Goal: Transaction & Acquisition: Purchase product/service

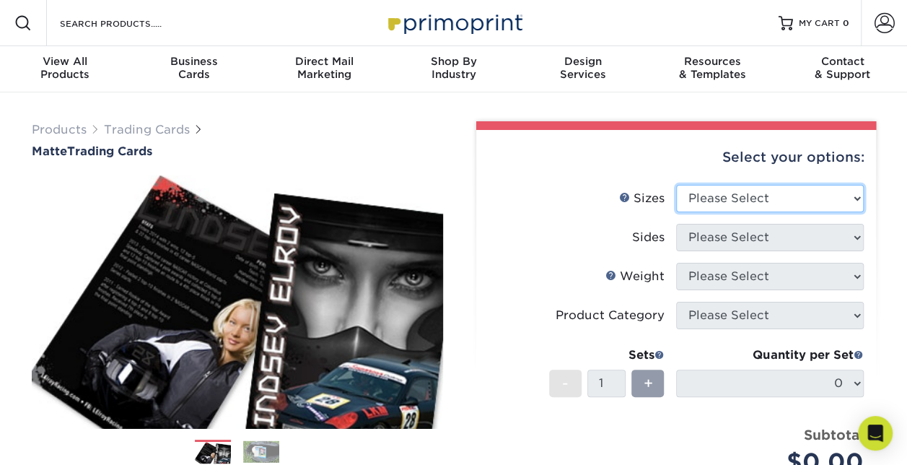
click at [720, 198] on select "Please Select 2.5" x 3.5"" at bounding box center [770, 198] width 188 height 27
select select "2.50x3.50"
click at [676, 185] on select "Please Select 2.5" x 3.5"" at bounding box center [770, 198] width 188 height 27
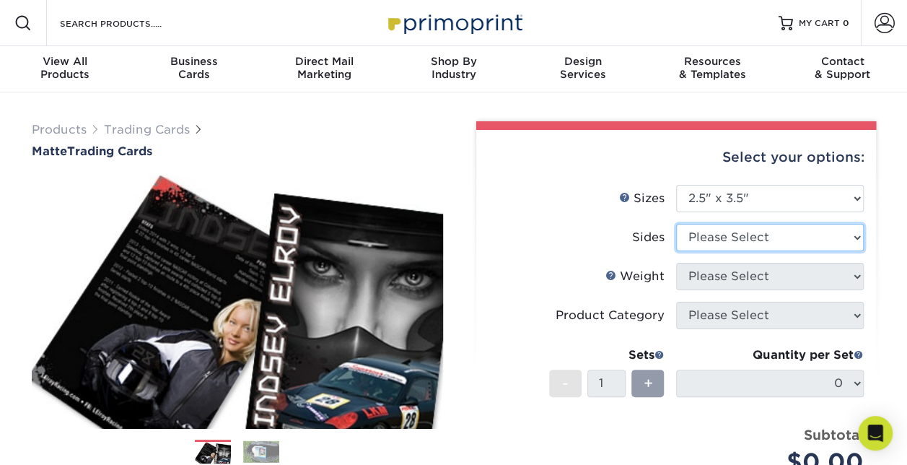
click at [724, 241] on select "Please Select Print Both Sides Print Front Only" at bounding box center [770, 237] width 188 height 27
select select "13abbda7-1d64-4f25-8bb2-c179b224825d"
click at [676, 224] on select "Please Select Print Both Sides Print Front Only" at bounding box center [770, 237] width 188 height 27
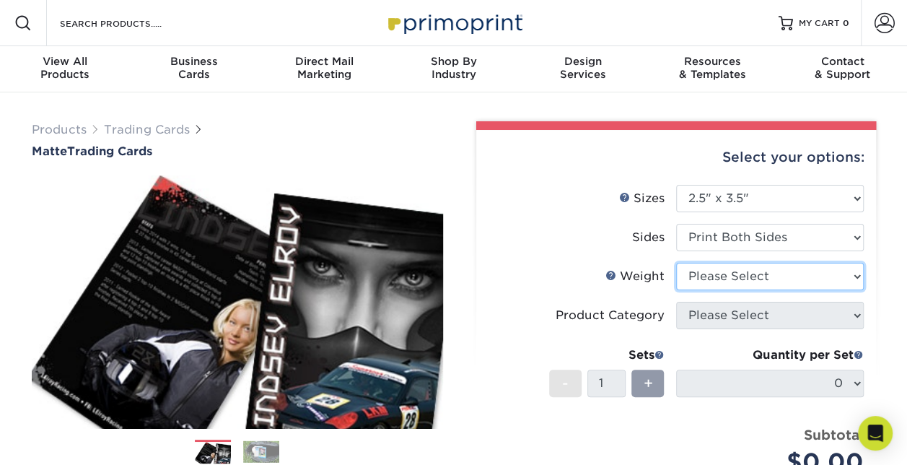
click at [735, 284] on select "Please Select 16PT 14PT" at bounding box center [770, 276] width 188 height 27
select select "16PT"
click at [676, 263] on select "Please Select 16PT 14PT" at bounding box center [770, 276] width 188 height 27
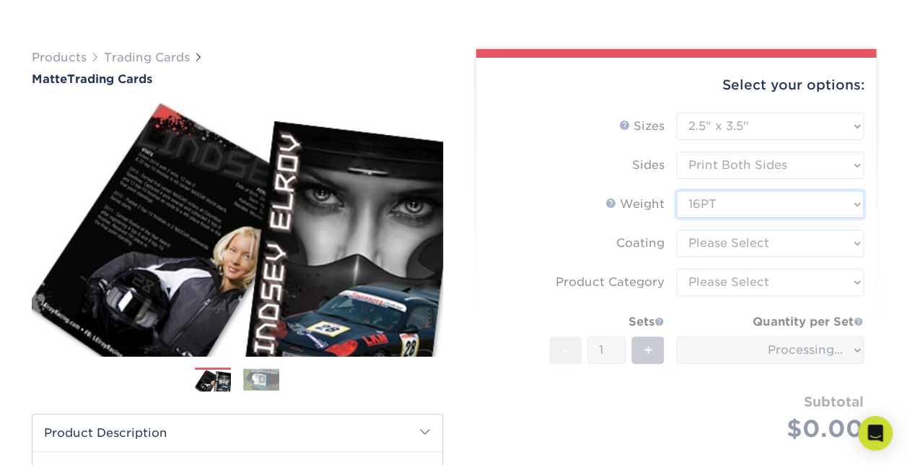
scroll to position [144, 0]
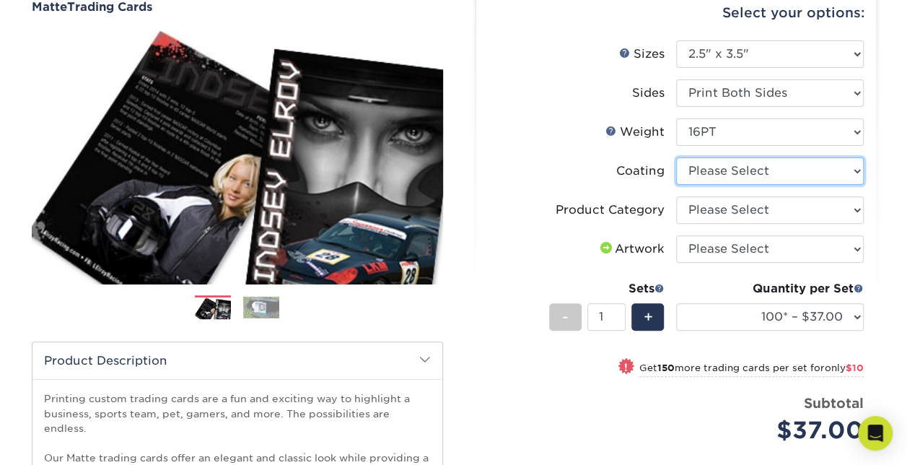
click at [707, 173] on select at bounding box center [770, 170] width 188 height 27
select select "121bb7b5-3b4d-429f-bd8d-bbf80e953313"
click at [676, 157] on select at bounding box center [770, 170] width 188 height 27
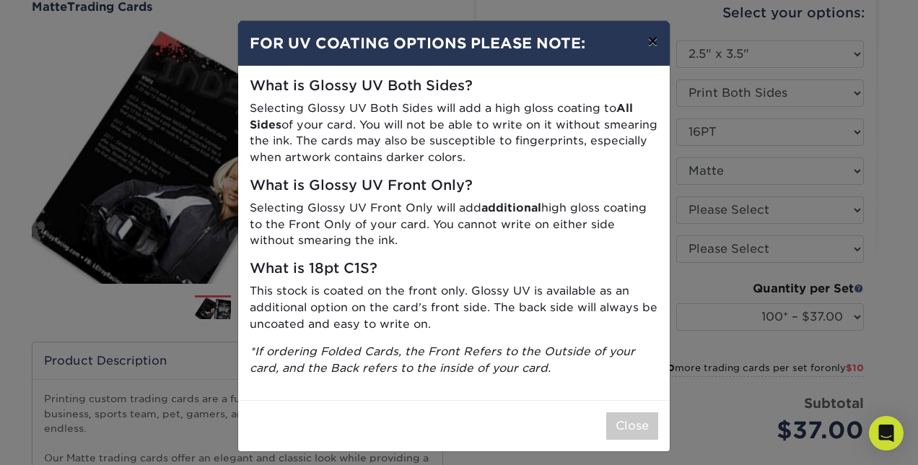
click at [644, 48] on button "×" at bounding box center [652, 41] width 33 height 40
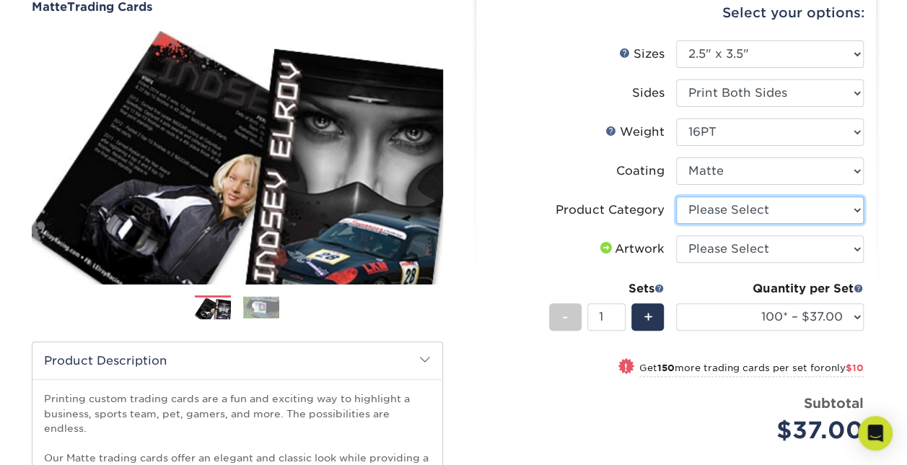
click at [716, 209] on select "Please Select Trading Cards" at bounding box center [770, 209] width 188 height 27
select select "c2f9bce9-36c2-409d-b101-c29d9d031e18"
click at [676, 196] on select "Please Select Trading Cards" at bounding box center [770, 209] width 188 height 27
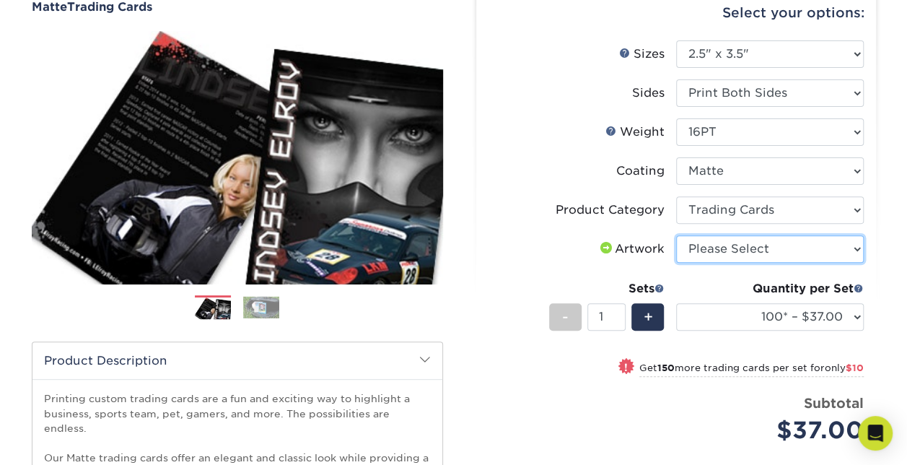
click at [710, 250] on select "Please Select I will upload files I need a design - $100" at bounding box center [770, 248] width 188 height 27
select select "upload"
click at [676, 235] on select "Please Select I will upload files I need a design - $100" at bounding box center [770, 248] width 188 height 27
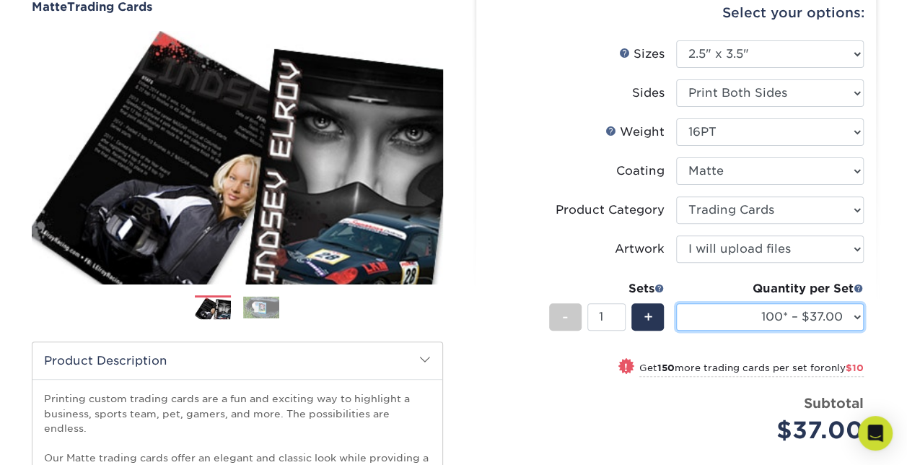
click at [710, 312] on select "100* – $37.00 250* – $47.00 500* – $58.00 1000 – $71.00 2500 – $141.00 5000 – $…" at bounding box center [770, 316] width 188 height 27
select select "250* – $47.00"
click at [676, 303] on select "100* – $37.00 250* – $47.00 500* – $58.00 1000 – $71.00 2500 – $141.00 5000 – $…" at bounding box center [770, 316] width 188 height 27
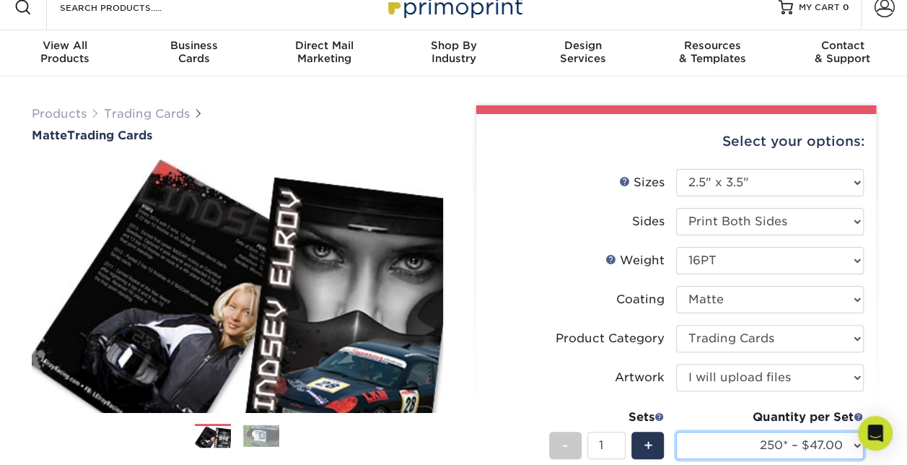
scroll to position [0, 0]
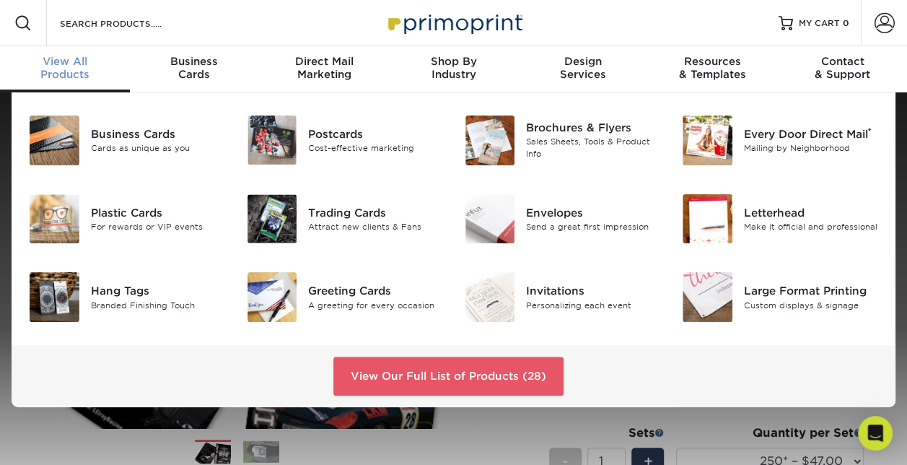
click at [593, 136] on div "Sales Sheets, Tools & Product Info" at bounding box center [593, 148] width 134 height 24
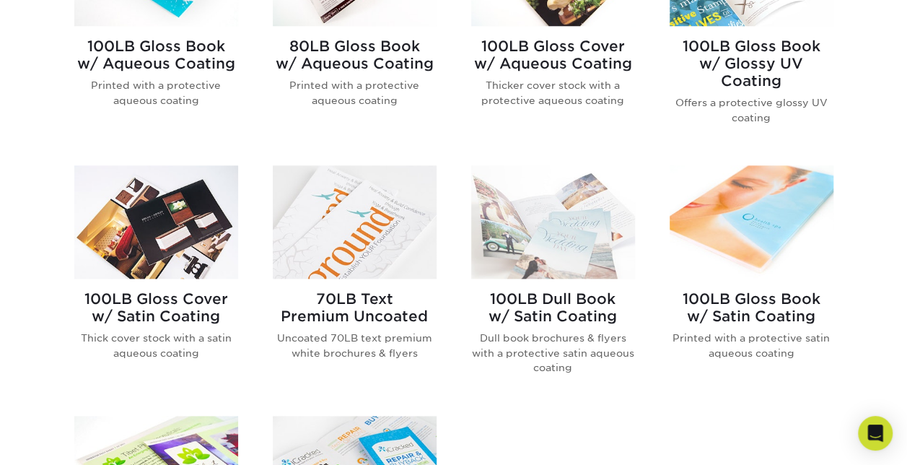
scroll to position [722, 0]
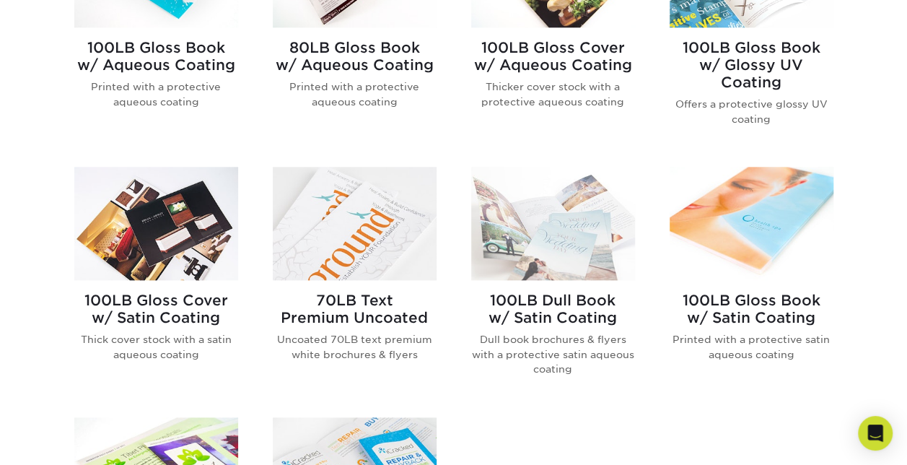
click at [363, 238] on img at bounding box center [355, 223] width 164 height 113
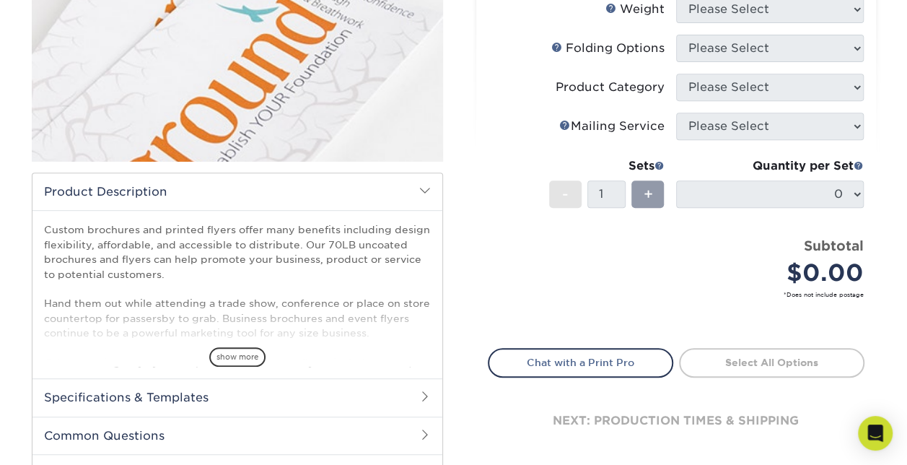
scroll to position [289, 0]
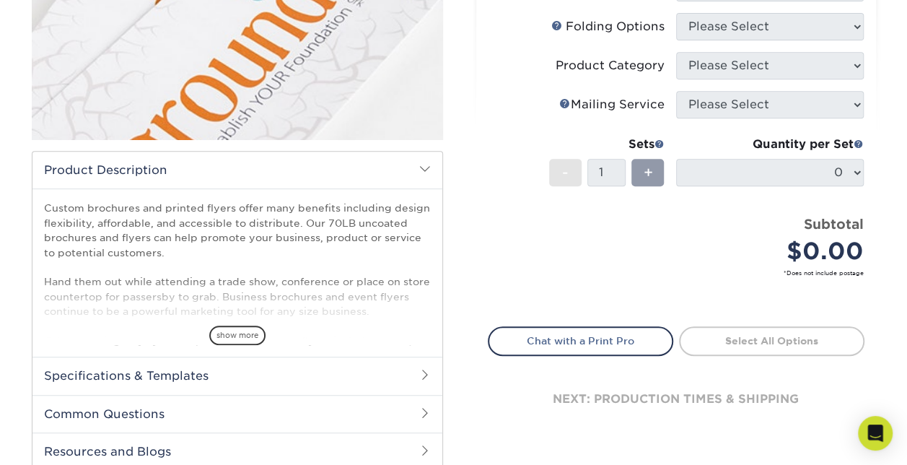
click at [237, 339] on span "show more" at bounding box center [237, 335] width 56 height 19
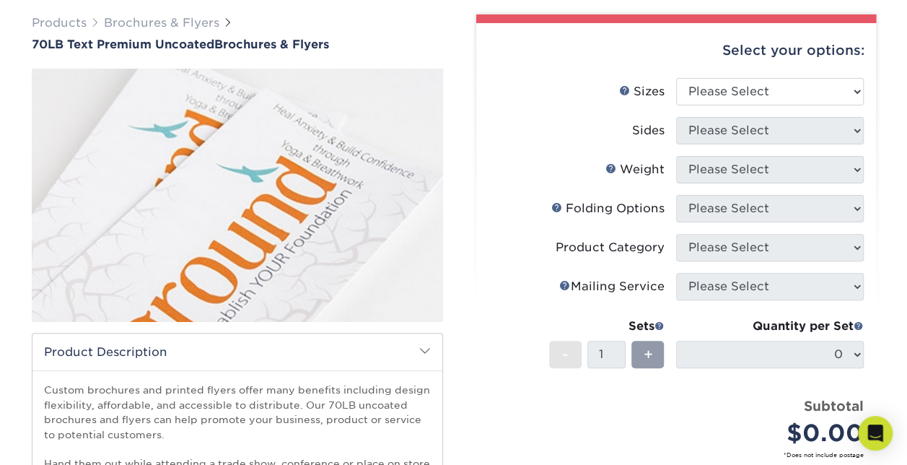
scroll to position [0, 0]
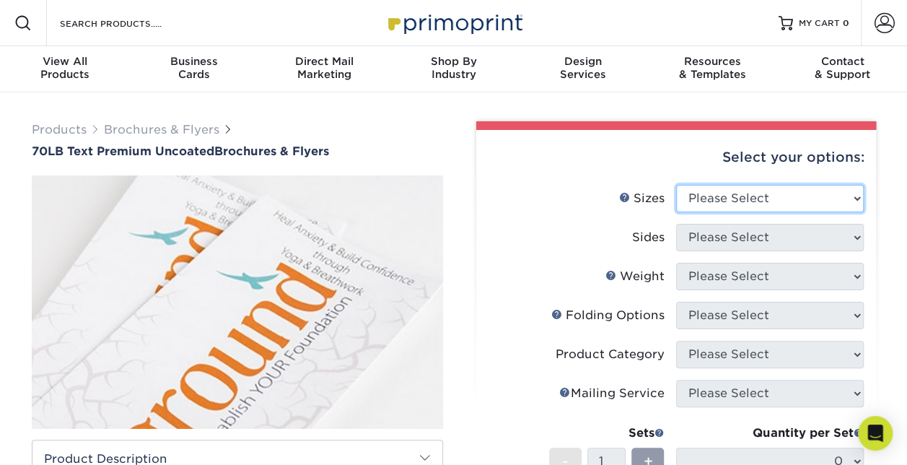
click at [697, 199] on select "Please Select 3.67" x 8.5" 4" x 6" 4" x 8.5" 4" x 9" 4.25" x 5.5" 4.25" x 11" 5…" at bounding box center [770, 198] width 188 height 27
select select "5.50x17.00"
click at [676, 185] on select "Please Select 3.67" x 8.5" 4" x 6" 4" x 8.5" 4" x 9" 4.25" x 5.5" 4.25" x 11" 5…" at bounding box center [770, 198] width 188 height 27
